Goal: Task Accomplishment & Management: Use online tool/utility

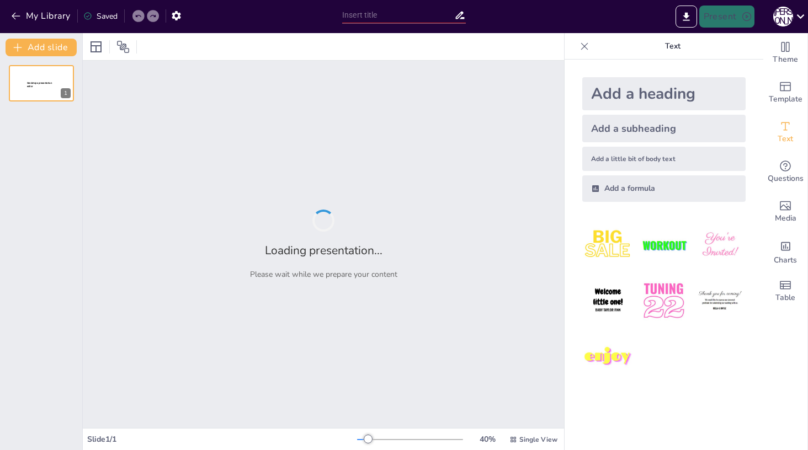
type input "Imported AI_ВИТ.pptx"
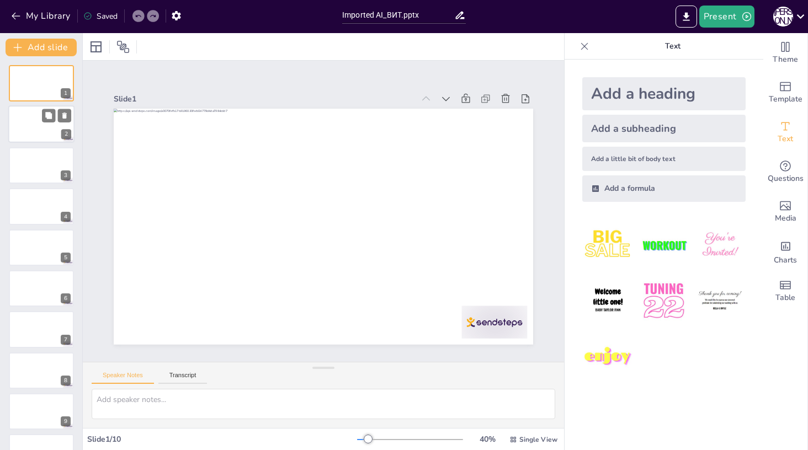
click at [40, 131] on div at bounding box center [41, 125] width 66 height 38
click at [36, 172] on div at bounding box center [41, 166] width 66 height 38
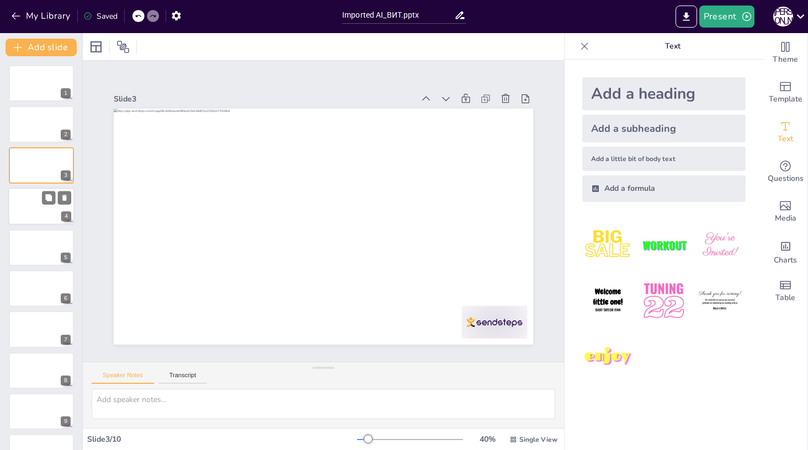
click at [33, 217] on div at bounding box center [41, 207] width 66 height 38
click at [35, 246] on div at bounding box center [41, 248] width 66 height 38
click at [33, 294] on div at bounding box center [41, 289] width 66 height 38
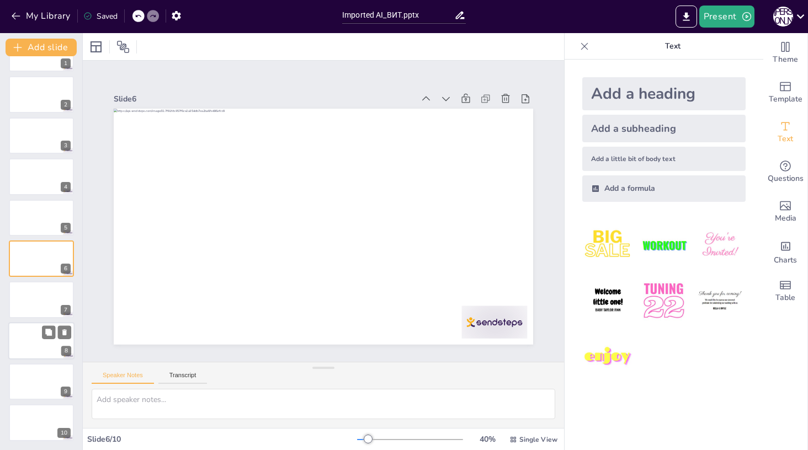
click at [38, 329] on div at bounding box center [41, 341] width 66 height 38
click at [40, 389] on div at bounding box center [41, 382] width 66 height 38
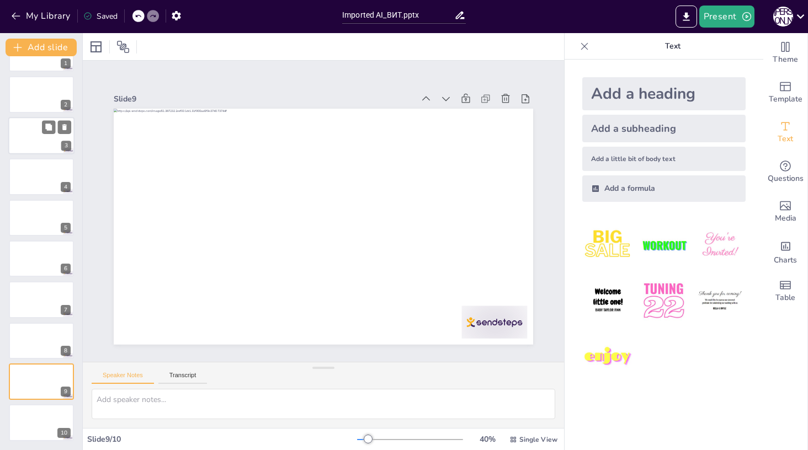
scroll to position [0, 0]
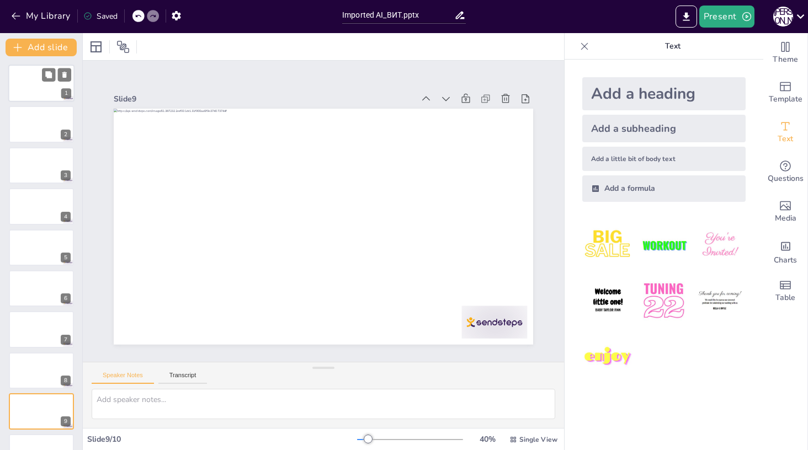
click at [36, 84] on div at bounding box center [41, 84] width 66 height 38
click at [614, 237] on img at bounding box center [607, 245] width 51 height 51
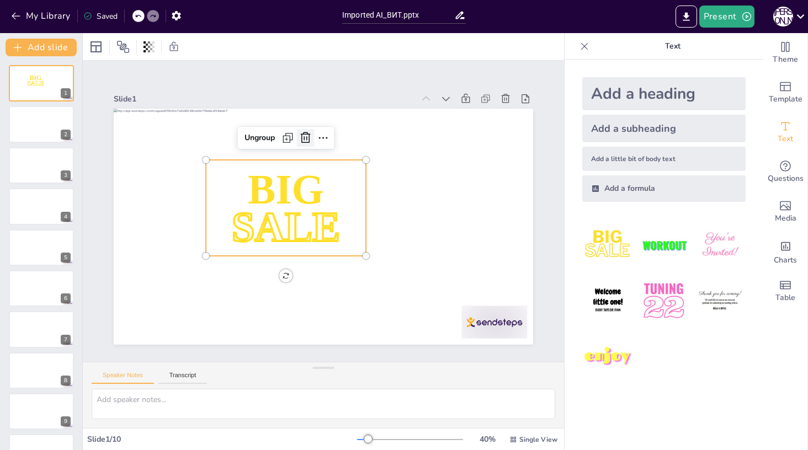
click at [359, 141] on icon at bounding box center [366, 148] width 15 height 14
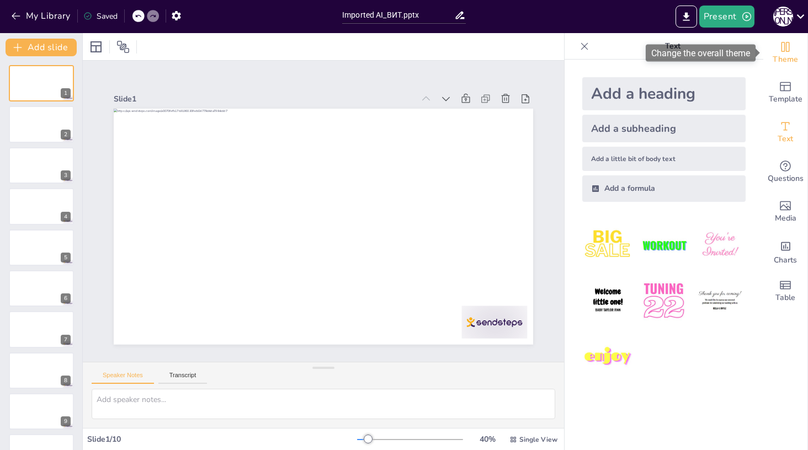
click at [786, 52] on icon "Change the overall theme" at bounding box center [785, 46] width 13 height 13
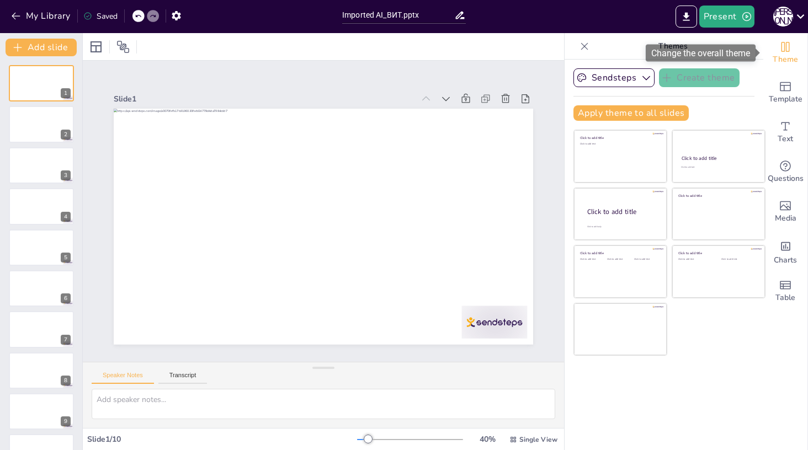
click at [786, 52] on icon "Change the overall theme" at bounding box center [785, 46] width 13 height 13
click at [628, 75] on button "Sendsteps" at bounding box center [613, 77] width 81 height 19
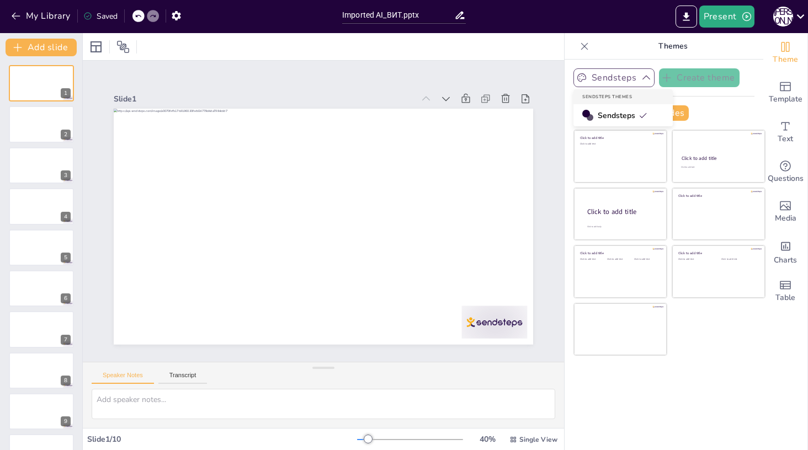
click at [628, 75] on button "Sendsteps" at bounding box center [613, 77] width 81 height 19
click at [582, 44] on icon at bounding box center [584, 46] width 11 height 11
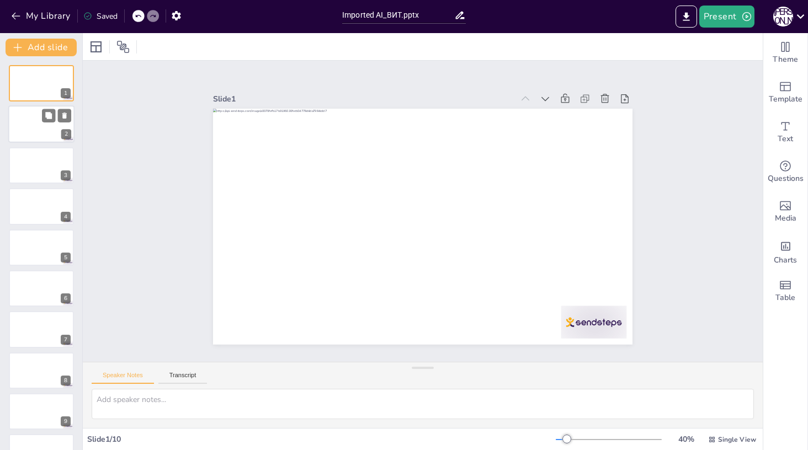
click at [40, 116] on div at bounding box center [41, 125] width 66 height 38
click at [41, 152] on div at bounding box center [41, 166] width 66 height 38
click at [42, 92] on div at bounding box center [41, 84] width 66 height 38
click at [36, 286] on div at bounding box center [41, 289] width 66 height 38
click at [28, 89] on div at bounding box center [41, 84] width 66 height 38
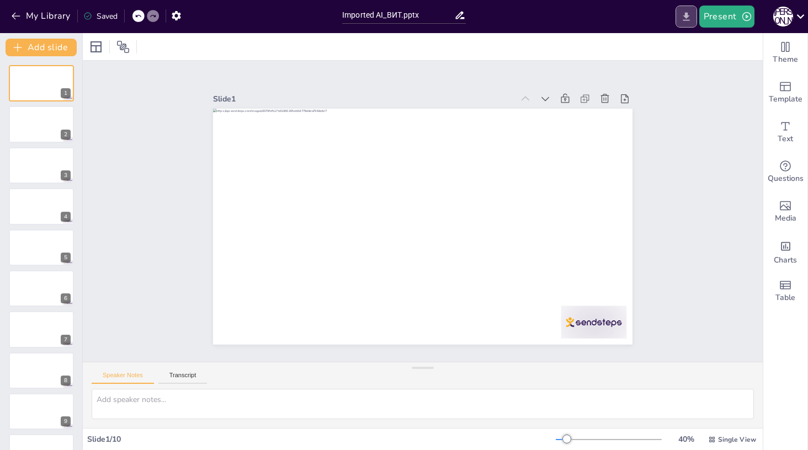
click at [686, 17] on icon "Export to PowerPoint" at bounding box center [686, 16] width 7 height 8
